Goal: Task Accomplishment & Management: Manage account settings

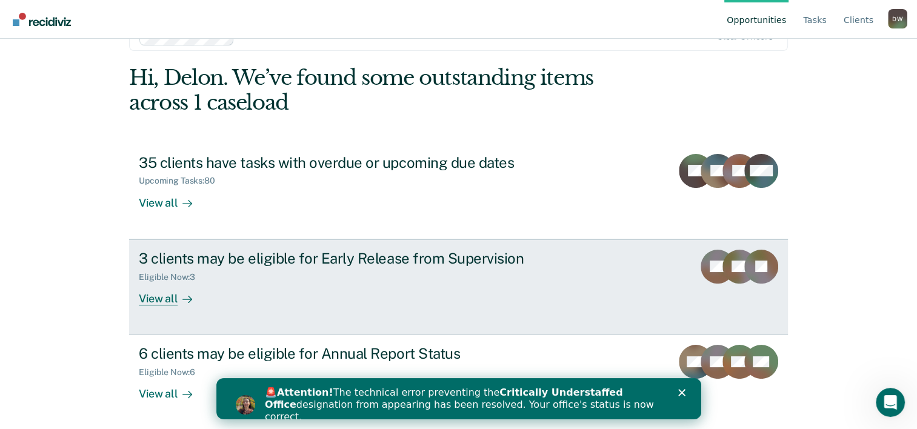
scroll to position [37, 0]
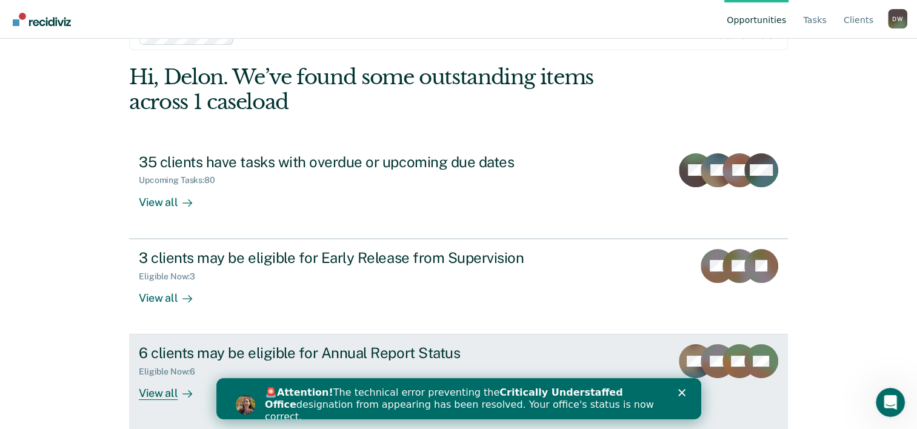
click at [175, 360] on div "6 clients may be eligible for Annual Report Status" at bounding box center [351, 353] width 425 height 18
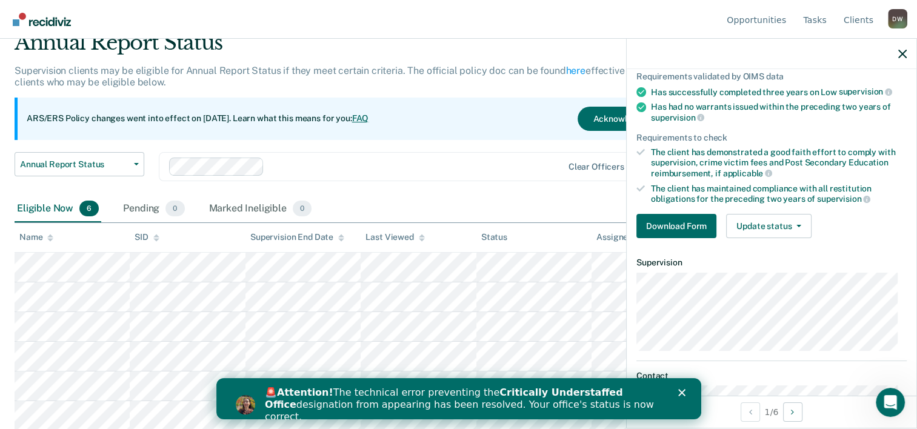
scroll to position [30, 0]
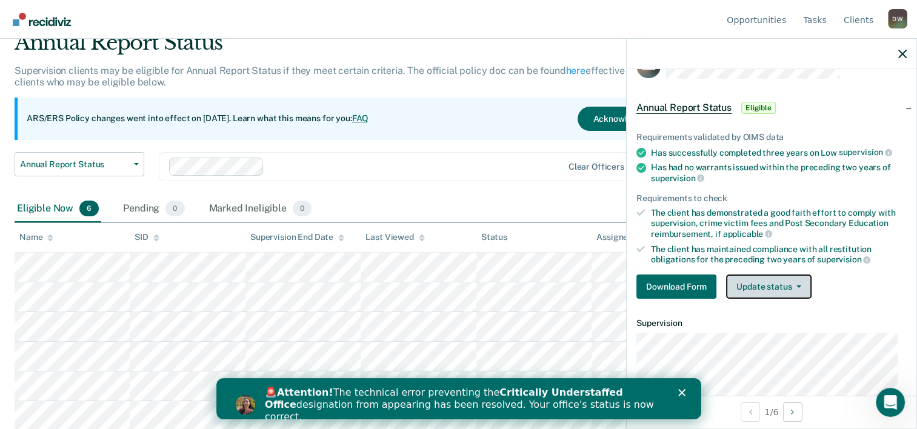
click at [800, 284] on button "Update status" at bounding box center [768, 286] width 85 height 24
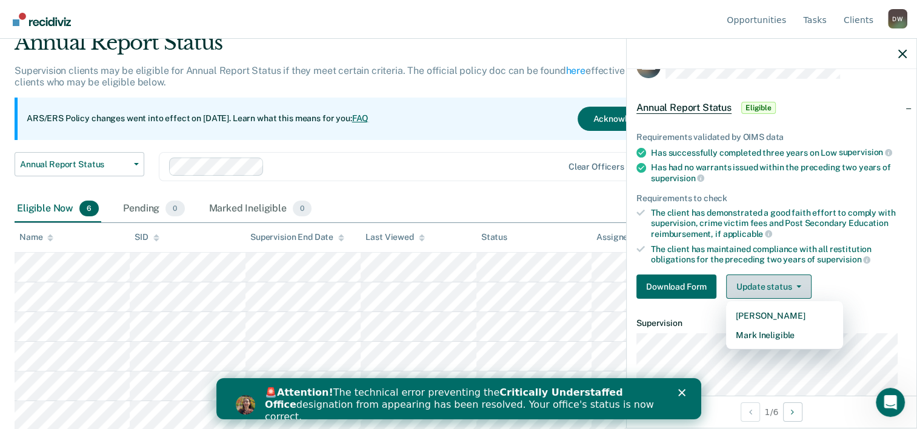
click at [800, 283] on button "Update status" at bounding box center [768, 286] width 85 height 24
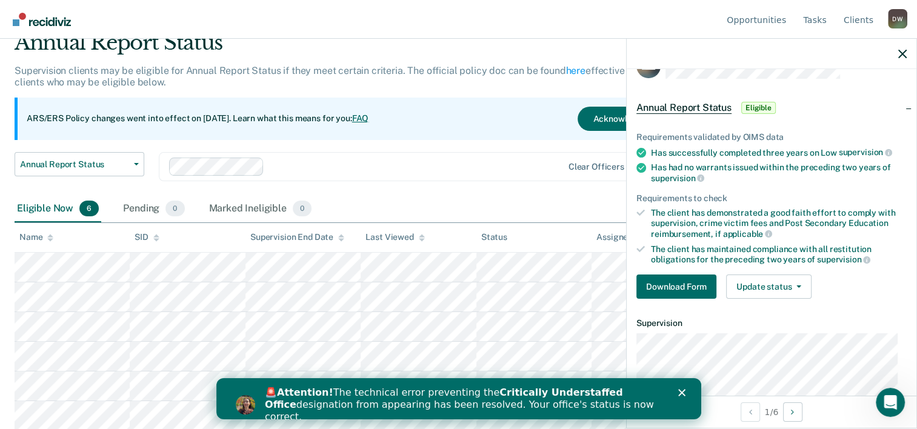
click at [422, 201] on div "Eligible Now 6 Pending 0 Marked Ineligible 0" at bounding box center [459, 209] width 888 height 27
click at [459, 186] on div "Annual Report Status Early Release from Supervision Annual Report Status Clear …" at bounding box center [359, 174] width 688 height 44
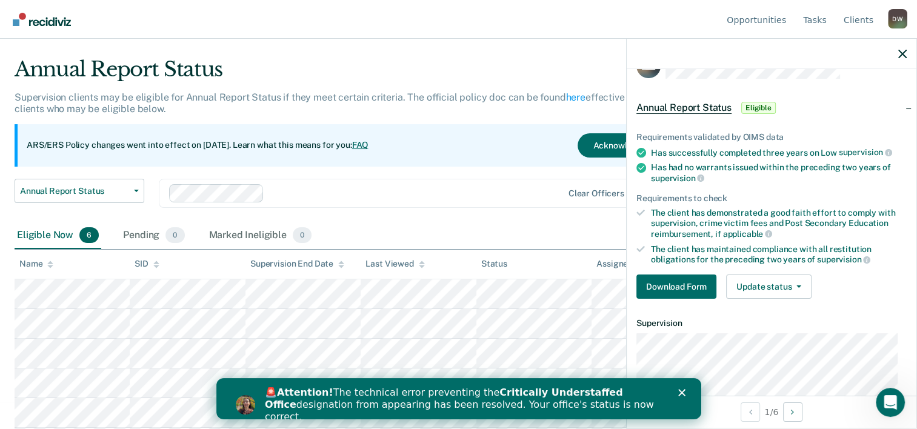
scroll to position [0, 0]
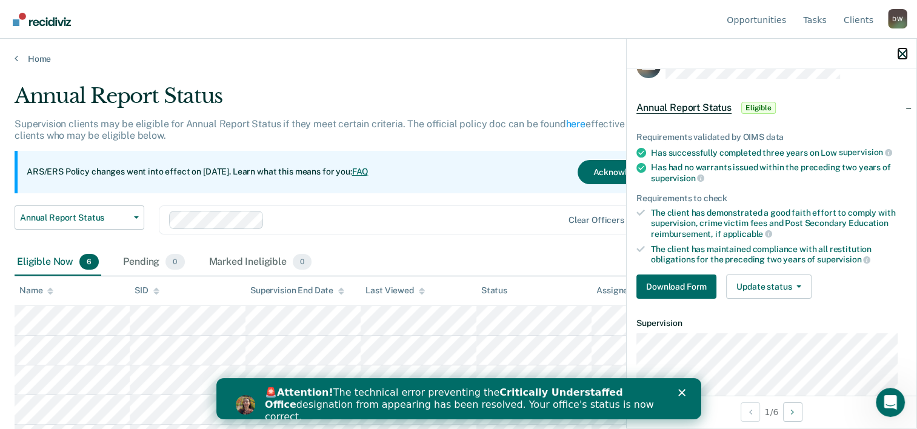
click at [900, 55] on icon "button" at bounding box center [902, 54] width 8 height 8
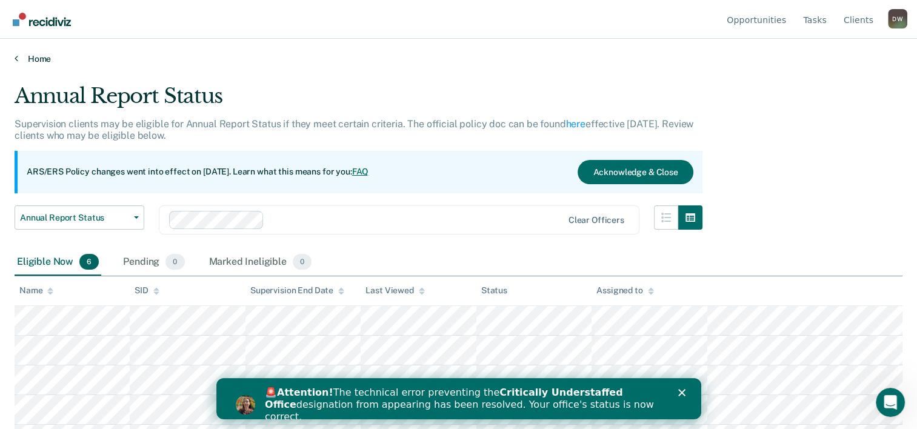
click at [18, 59] on link "Home" at bounding box center [459, 58] width 888 height 11
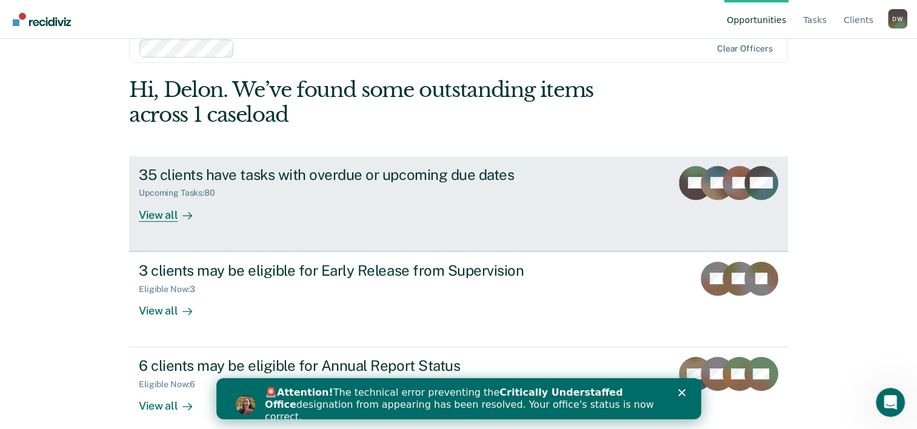
scroll to position [37, 0]
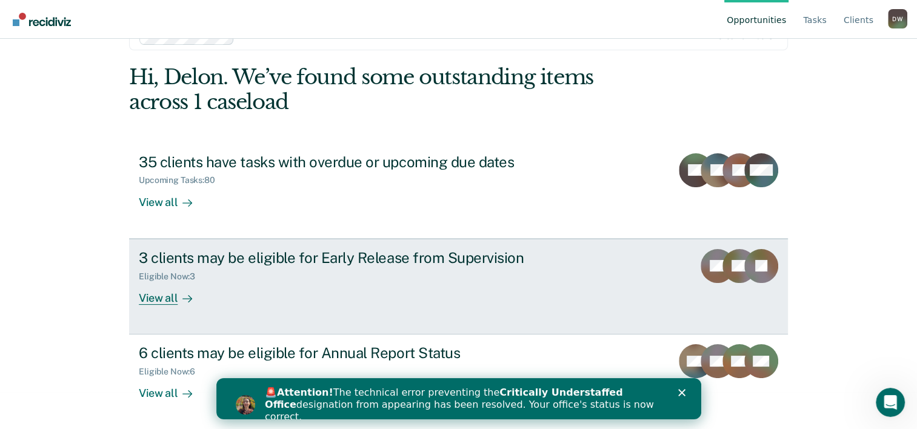
click at [334, 259] on div "3 clients may be eligible for Early Release from Supervision" at bounding box center [351, 258] width 425 height 18
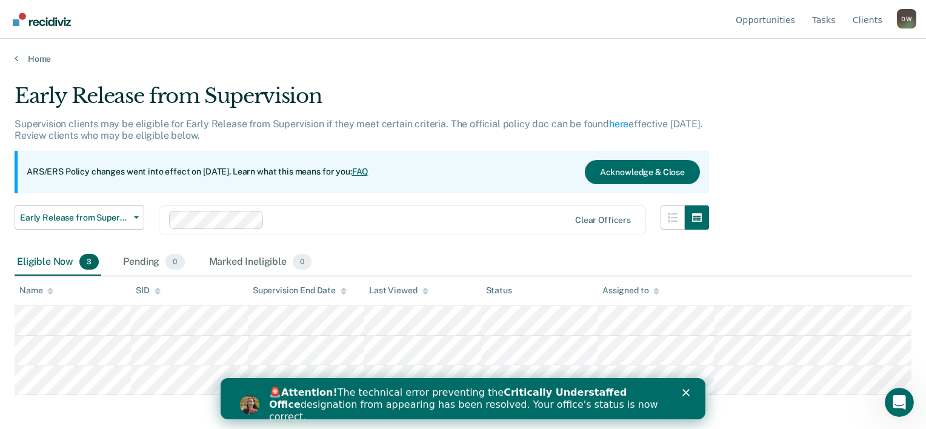
click at [688, 392] on icon "Close" at bounding box center [685, 392] width 7 height 7
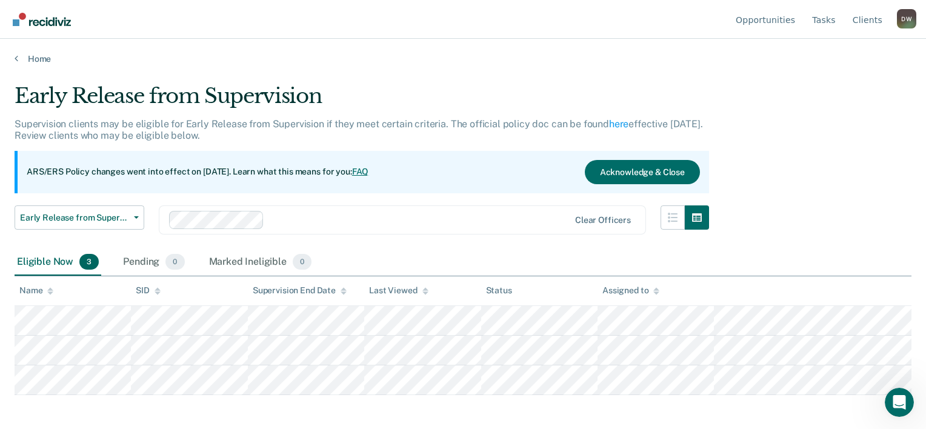
click at [369, 172] on link "FAQ" at bounding box center [360, 172] width 17 height 10
click at [135, 212] on button "Early Release from Supervision" at bounding box center [80, 217] width 130 height 24
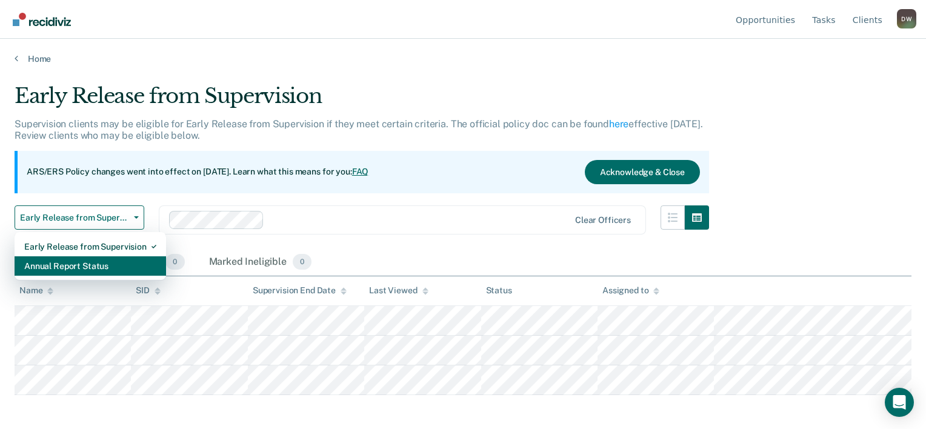
click at [106, 264] on div "Annual Report Status" at bounding box center [90, 265] width 132 height 19
